Goal: Information Seeking & Learning: Learn about a topic

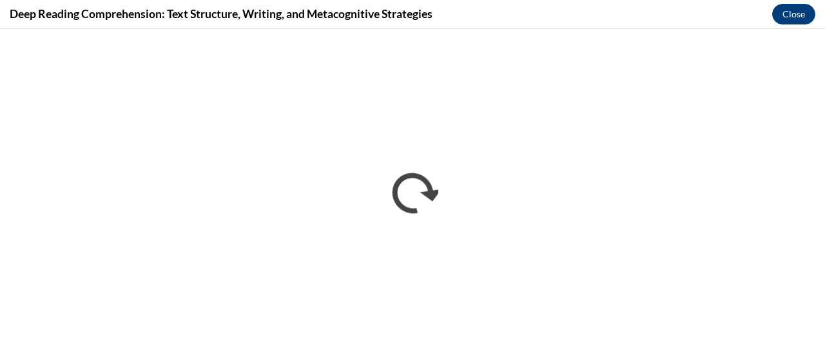
scroll to position [1082, 0]
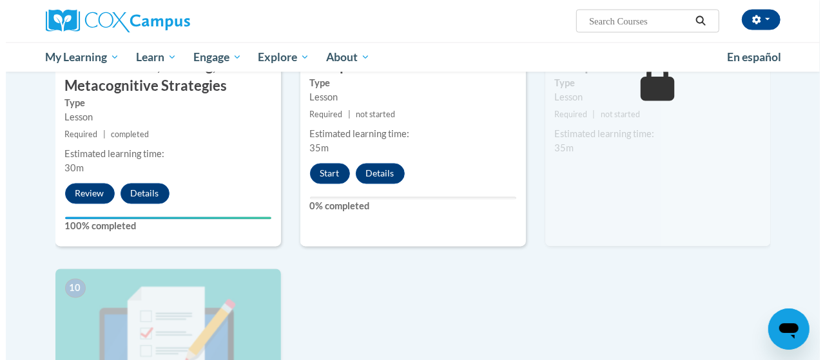
scroll to position [1153, 0]
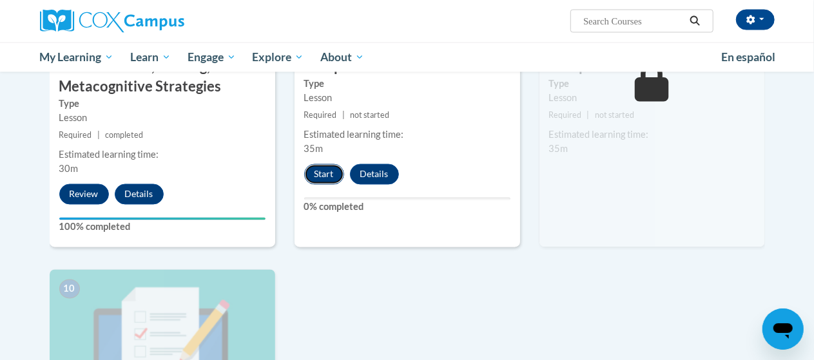
click at [317, 175] on button "Start" at bounding box center [324, 174] width 40 height 21
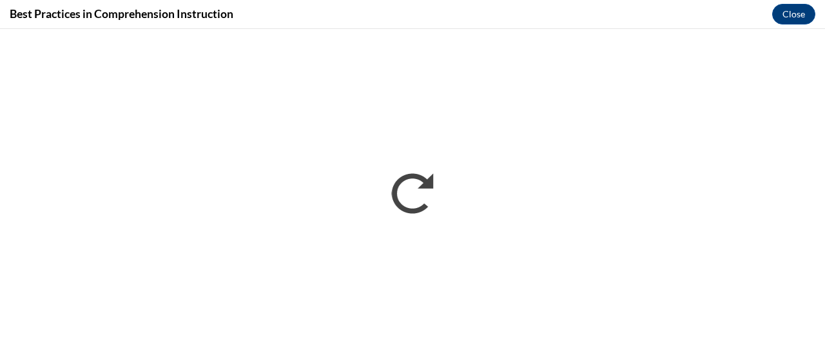
scroll to position [0, 0]
